Goal: Information Seeking & Learning: Learn about a topic

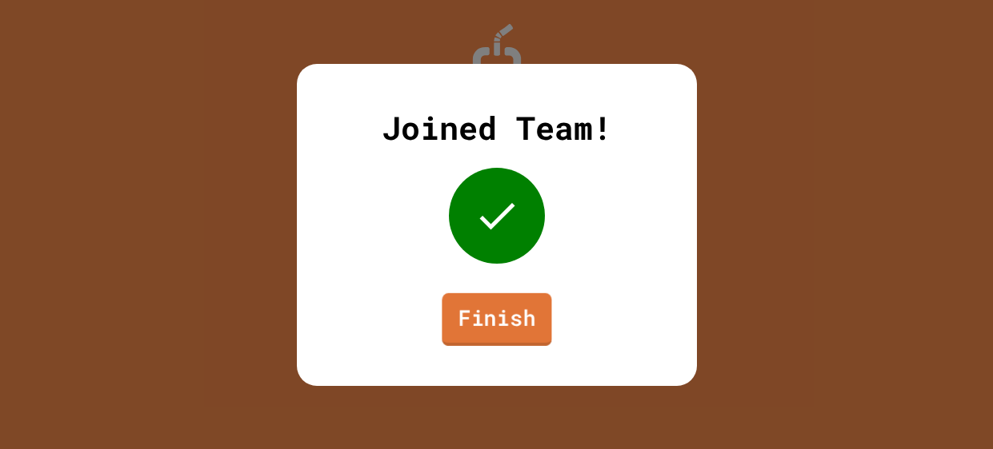
click at [492, 320] on link "Finish" at bounding box center [496, 319] width 110 height 53
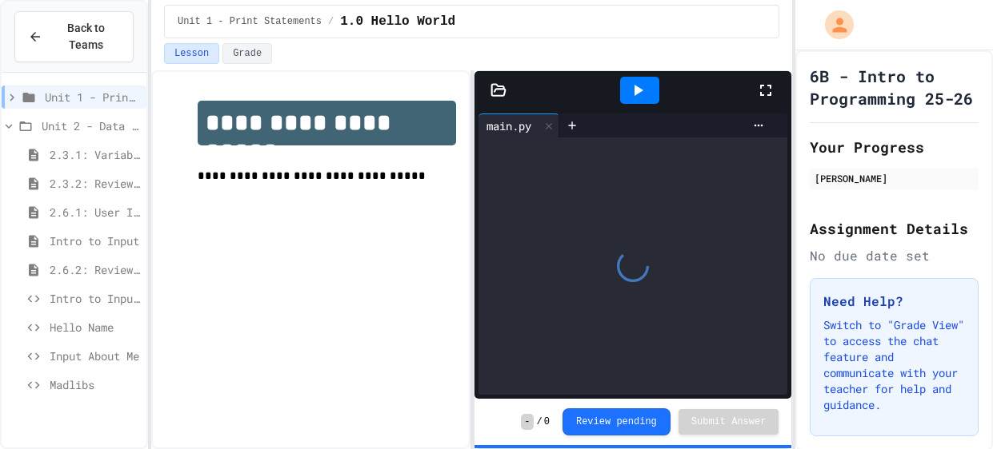
click at [114, 322] on span "Hello Name" at bounding box center [95, 327] width 90 height 17
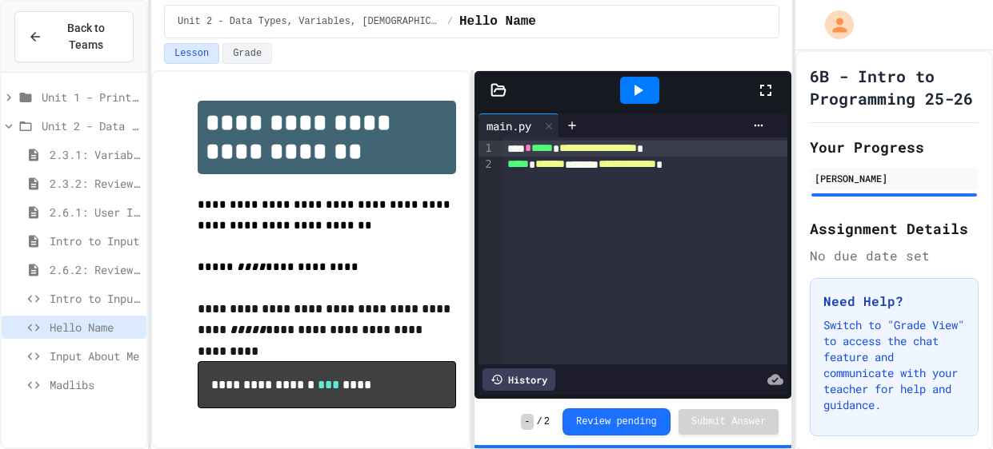
click at [109, 348] on span "Input About Me" at bounding box center [95, 356] width 90 height 17
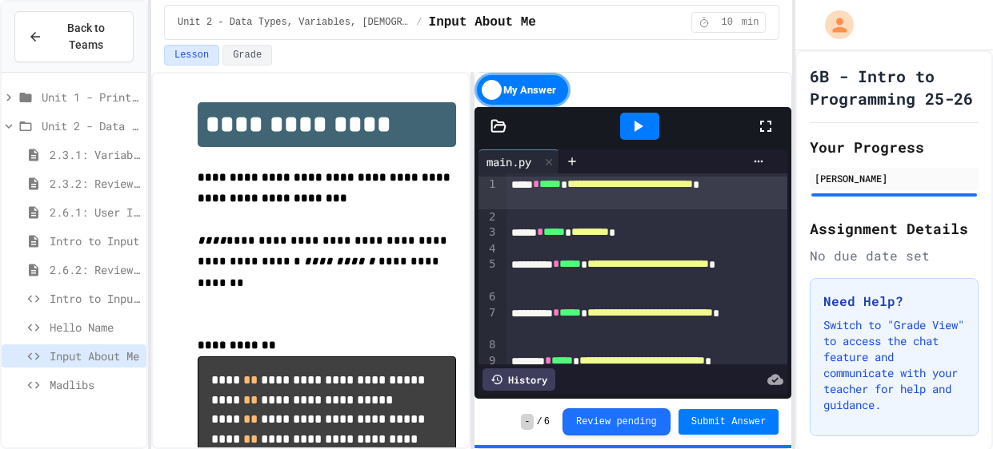
click at [115, 298] on span "Intro to Input Exercise" at bounding box center [95, 298] width 90 height 17
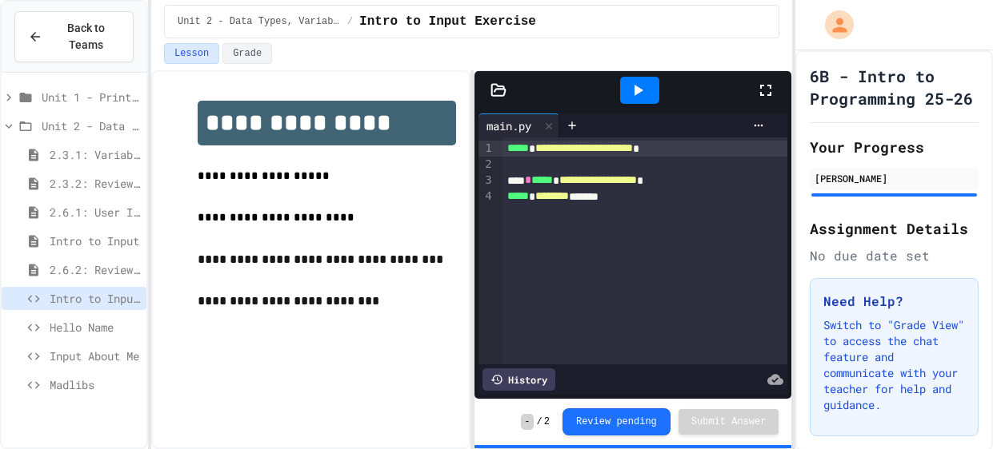
click at [110, 326] on span "Hello Name" at bounding box center [95, 327] width 90 height 17
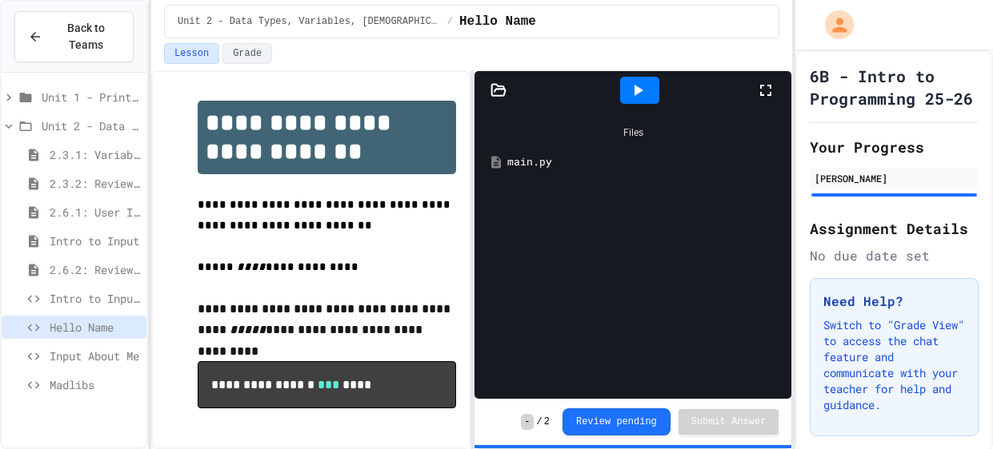
click at [540, 150] on div "main.py" at bounding box center [633, 162] width 302 height 29
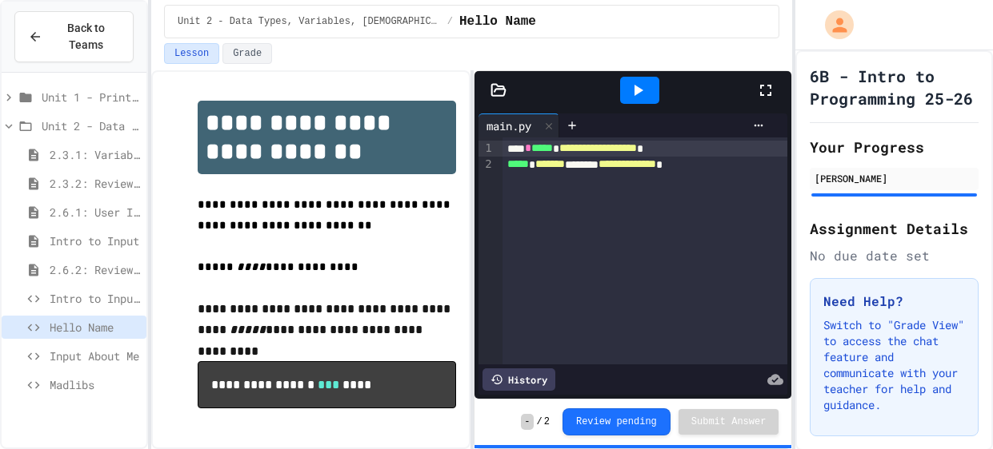
click at [74, 350] on span "Input About Me" at bounding box center [95, 356] width 90 height 17
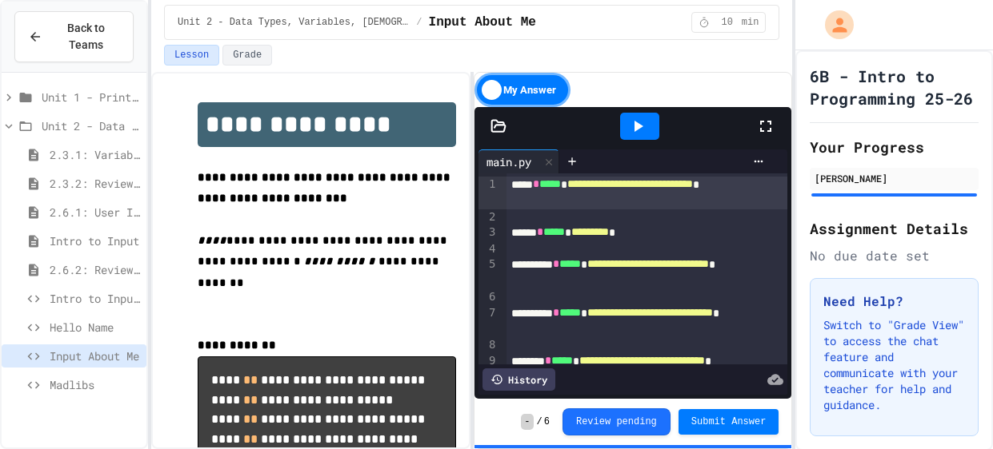
scroll to position [119, 0]
